Goal: Use online tool/utility: Utilize a website feature to perform a specific function

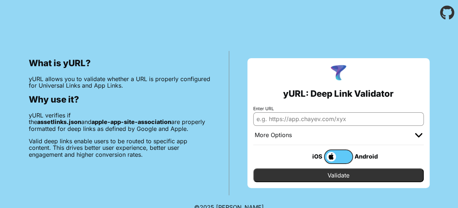
click at [342, 158] on label at bounding box center [338, 157] width 29 height 15
click at [0, 0] on input "checkbox" at bounding box center [0, 0] width 0 height 0
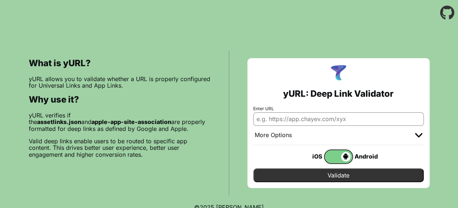
click at [327, 123] on input "Enter URL" at bounding box center [338, 119] width 171 height 13
paste input "[URL][DOMAIN_NAME]"
type input "[URL][DOMAIN_NAME]"
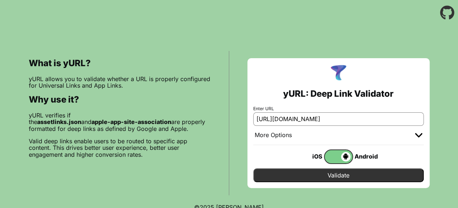
click at [360, 176] on input "Validate" at bounding box center [338, 176] width 171 height 14
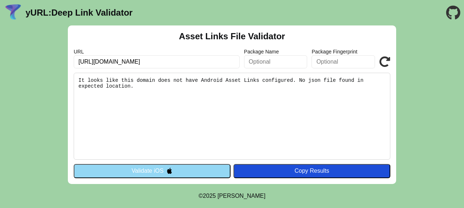
click at [386, 59] on icon at bounding box center [384, 61] width 11 height 11
drag, startPoint x: 82, startPoint y: 79, endPoint x: 113, endPoint y: 89, distance: 32.0
click at [113, 89] on pre "It looks like this domain does not have Android Asset Links configured. No json…" at bounding box center [232, 116] width 316 height 87
copy pre "It looks like this domain does not have Android Asset Links configured. No json…"
click at [386, 60] on icon at bounding box center [384, 61] width 11 height 11
